Goal: Check status: Check status

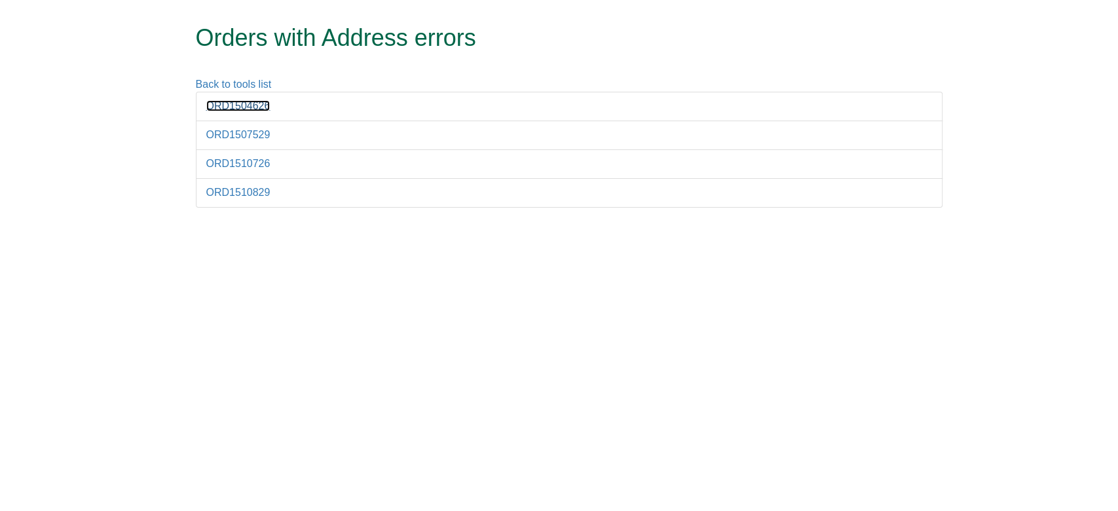
click at [237, 102] on link "ORD1504626" at bounding box center [238, 105] width 64 height 11
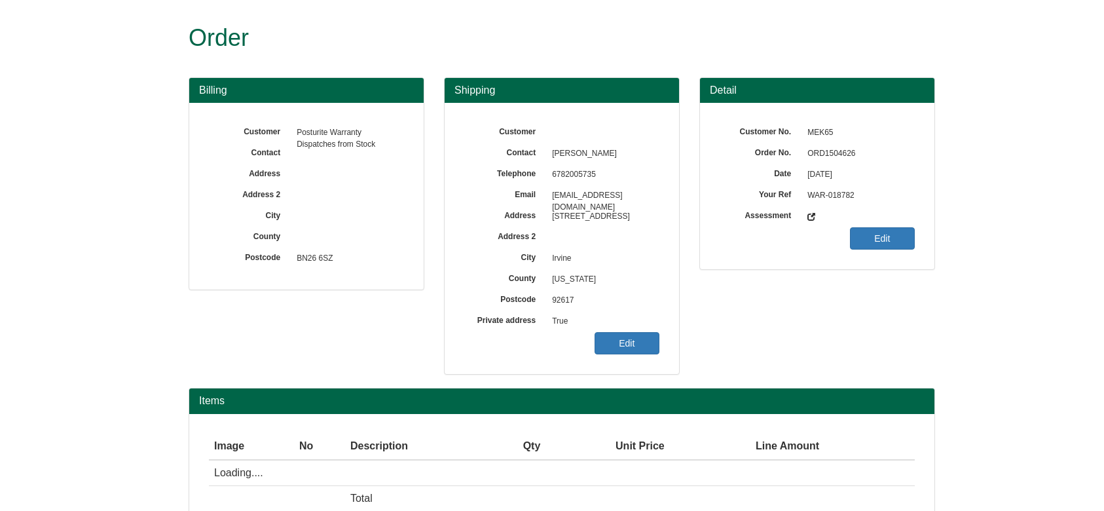
click at [832, 157] on span "ORD1504626" at bounding box center [858, 153] width 114 height 21
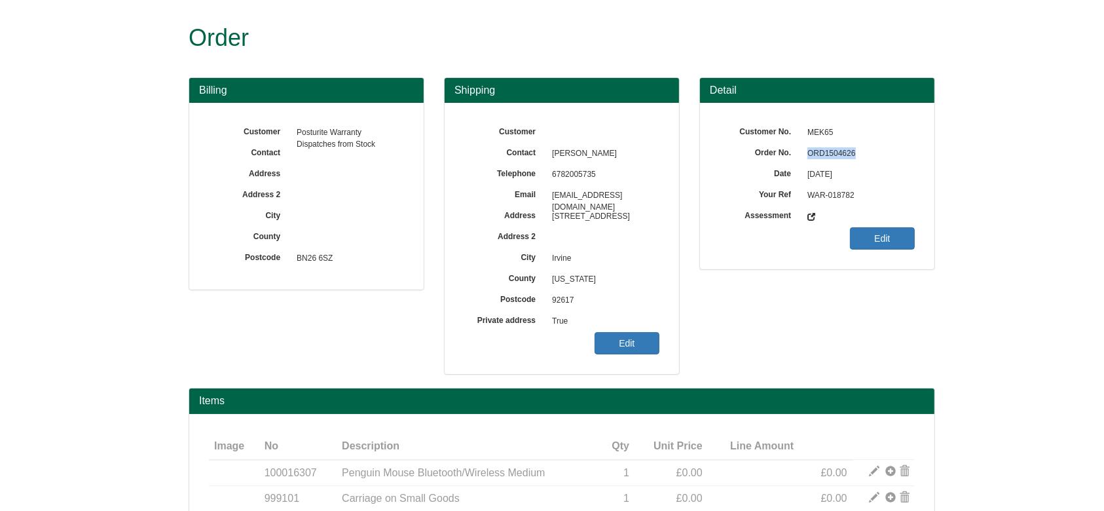
copy span "ORD1504626"
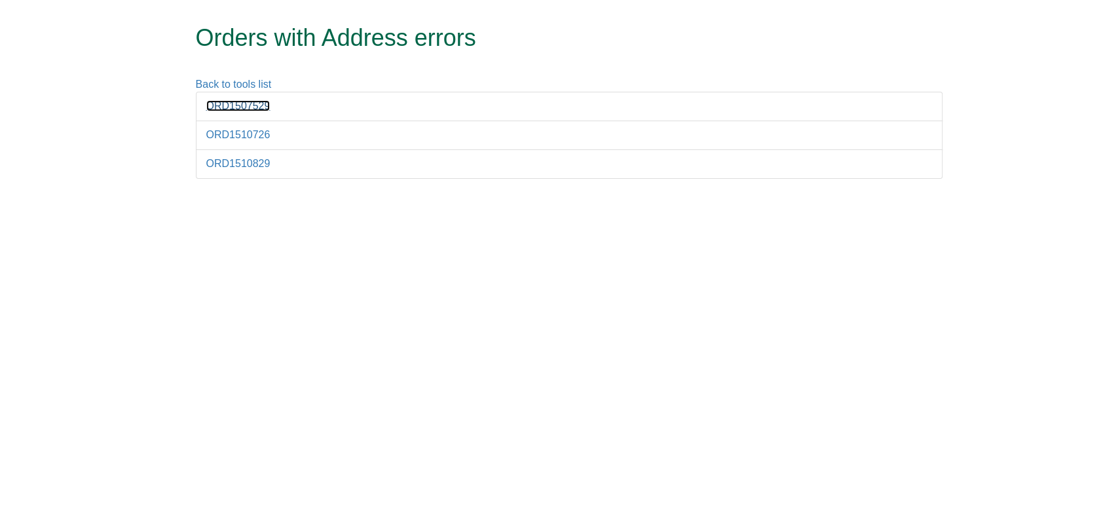
click at [231, 102] on link "ORD1507529" at bounding box center [238, 105] width 64 height 11
